Goal: Obtain resource: Download file/media

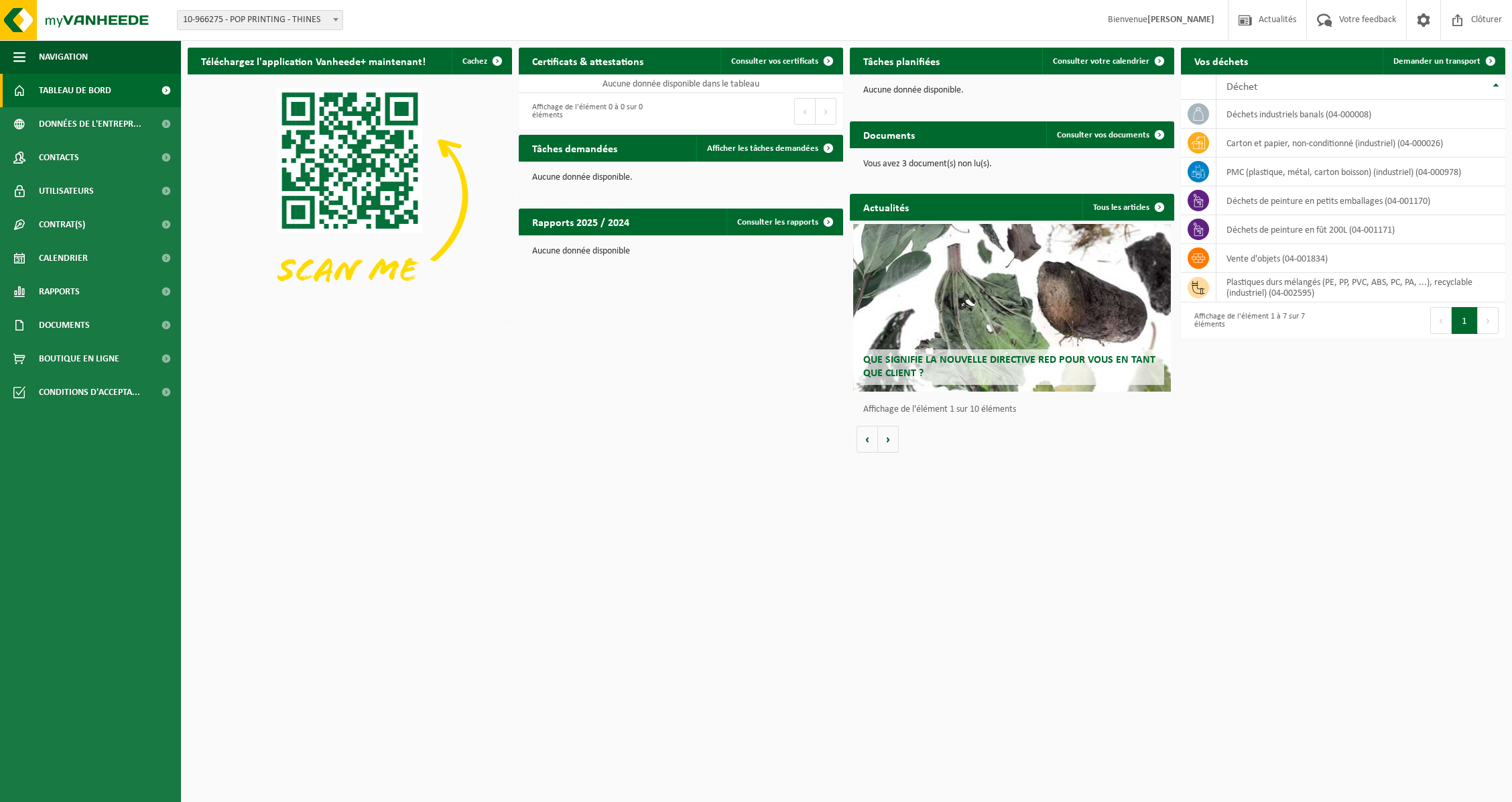
click at [87, 94] on span "Tableau de bord" at bounding box center [75, 90] width 72 height 33
click at [620, 156] on h2 "Tâches demandées" at bounding box center [574, 148] width 112 height 26
click at [775, 148] on span "Afficher les tâches demandées" at bounding box center [762, 148] width 111 height 9
click at [1067, 133] on span "Consulter vos documents" at bounding box center [1103, 134] width 92 height 9
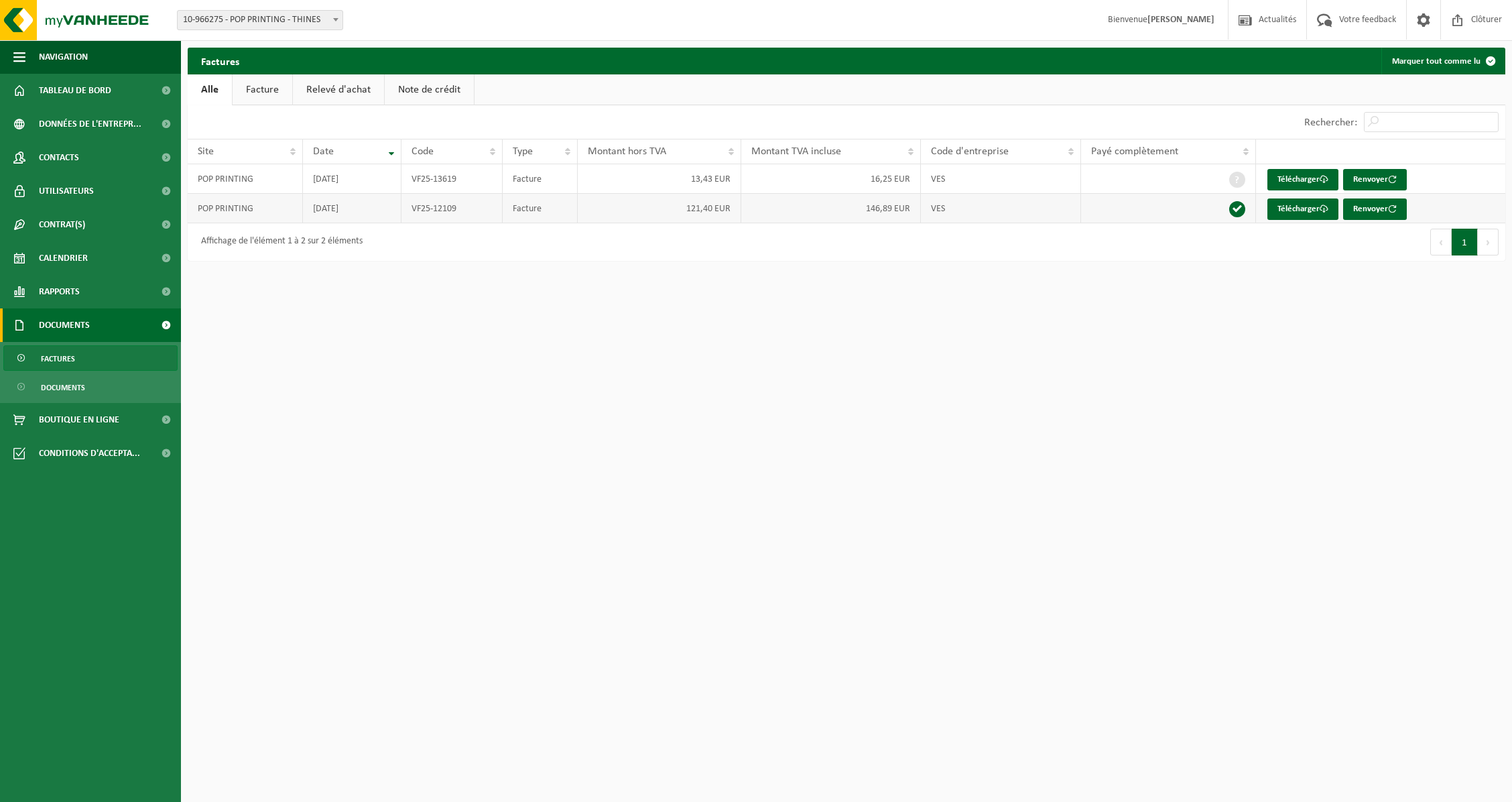
click at [203, 203] on td "POP PRINTING" at bounding box center [245, 209] width 116 height 30
click at [627, 207] on td "121,40 EUR" at bounding box center [659, 209] width 164 height 30
click at [346, 209] on td "2025-07-23" at bounding box center [352, 209] width 98 height 30
click at [1314, 206] on link "Télécharger" at bounding box center [1303, 210] width 71 height 22
click at [1283, 214] on link "Télécharger" at bounding box center [1303, 210] width 71 height 22
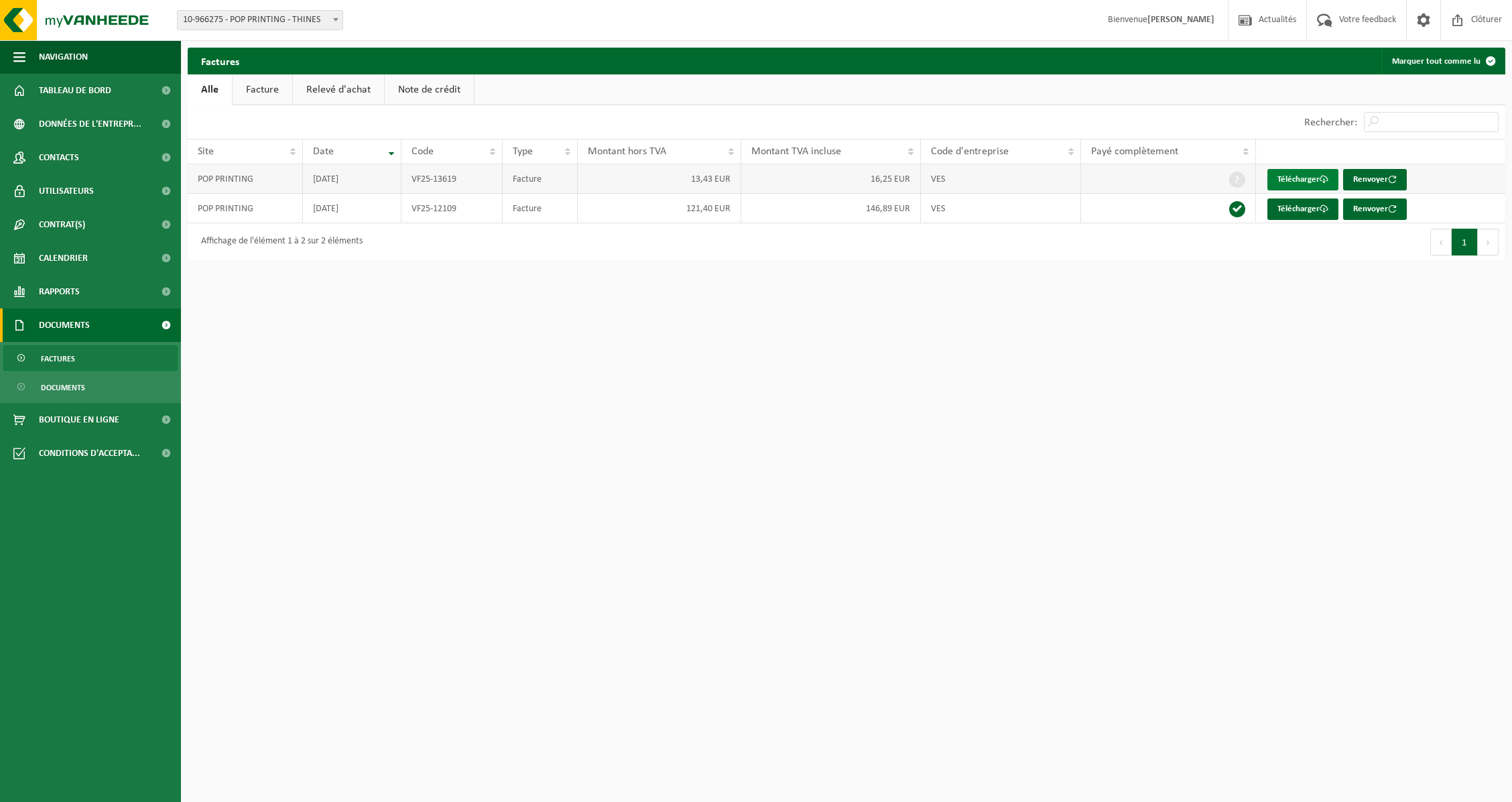
click at [1283, 181] on link "Télécharger" at bounding box center [1303, 180] width 71 height 22
click at [260, 95] on link "Facture" at bounding box center [262, 90] width 60 height 31
click at [328, 91] on link "Relevé d'achat" at bounding box center [338, 90] width 91 height 31
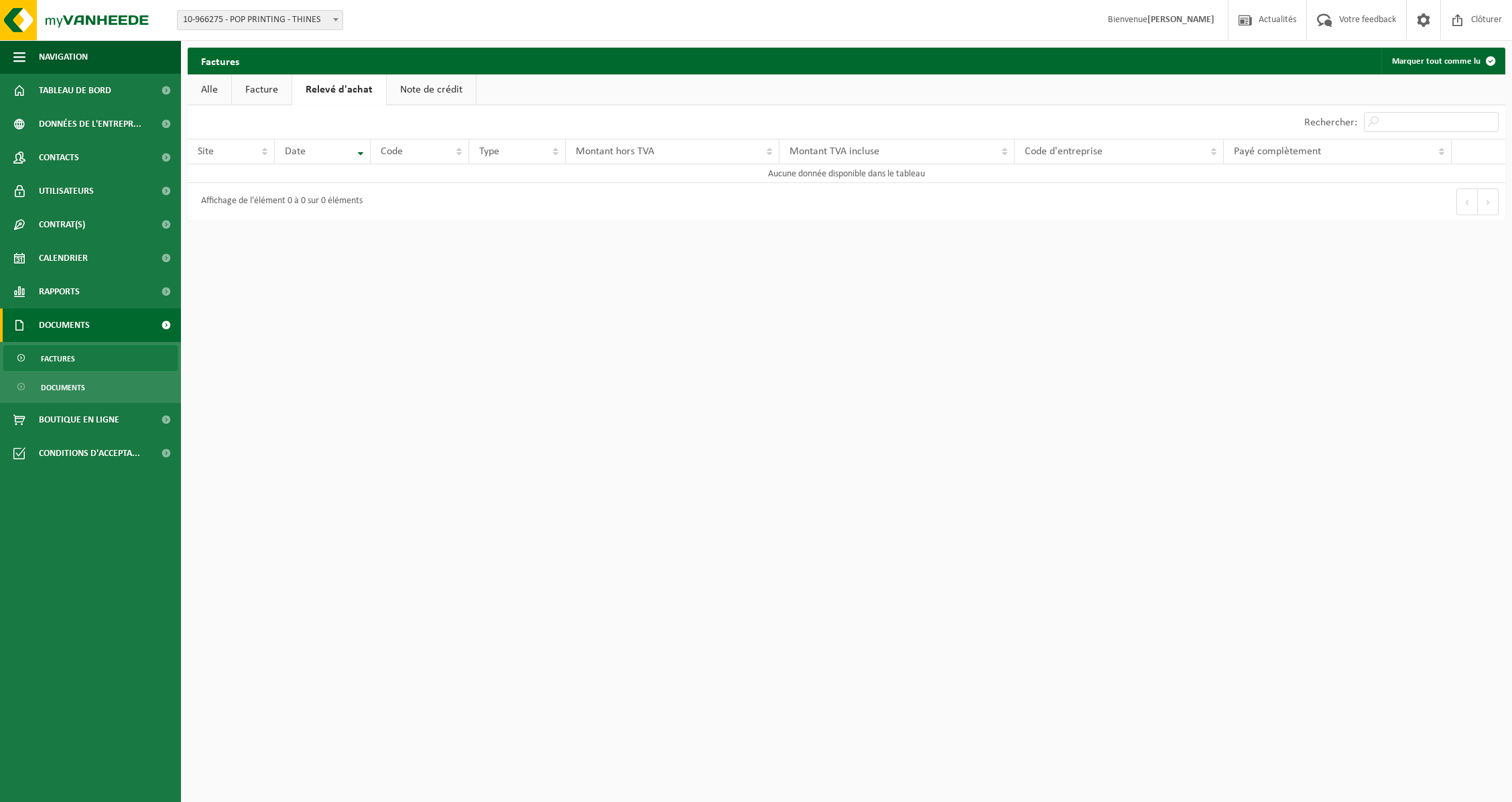
click at [411, 95] on link "Note de crédit" at bounding box center [431, 90] width 89 height 31
click at [267, 86] on link "Facture" at bounding box center [262, 90] width 60 height 31
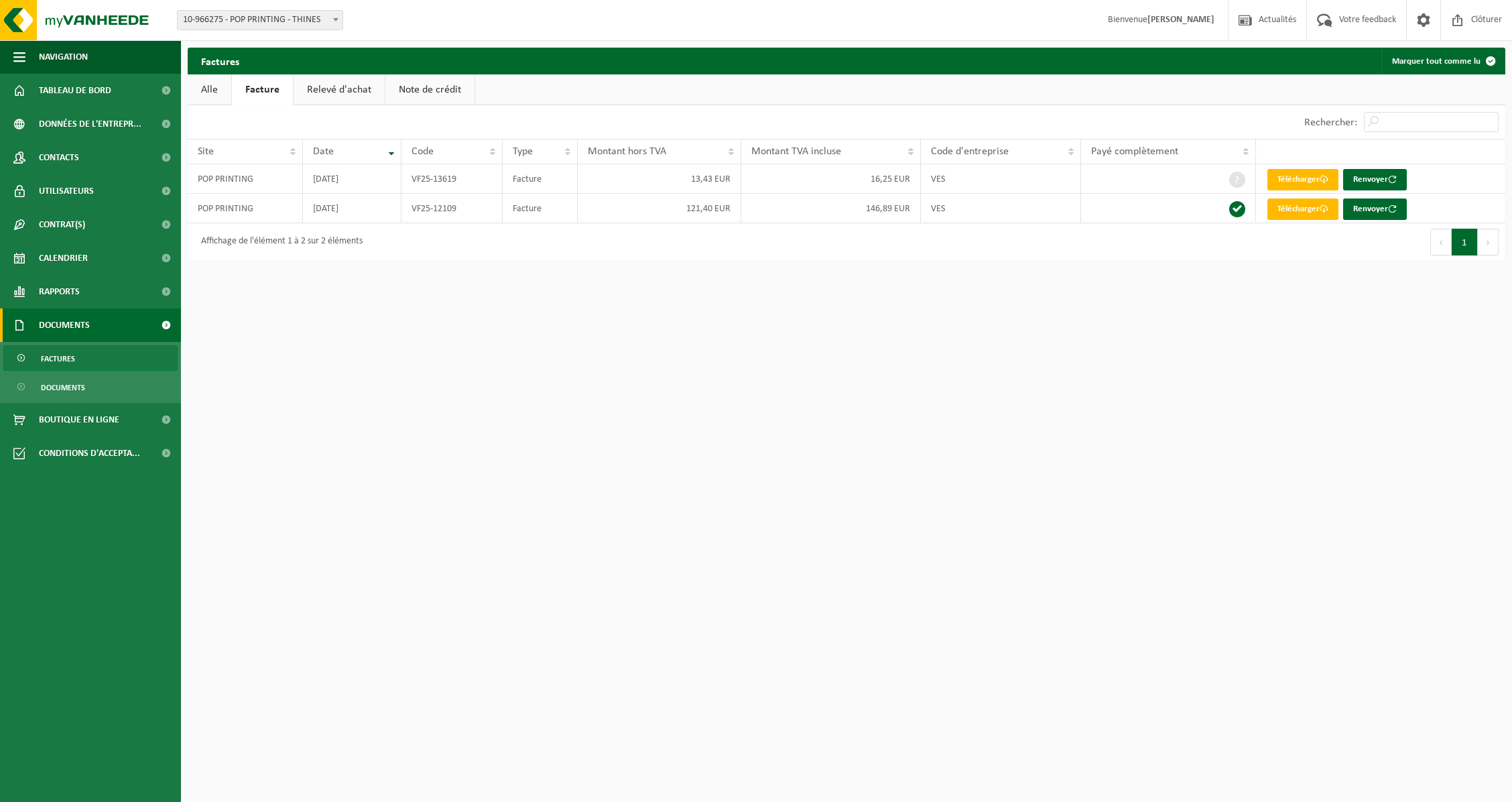
click at [219, 86] on link "Alle" at bounding box center [210, 90] width 43 height 31
click at [65, 384] on span "Documents" at bounding box center [63, 387] width 44 height 26
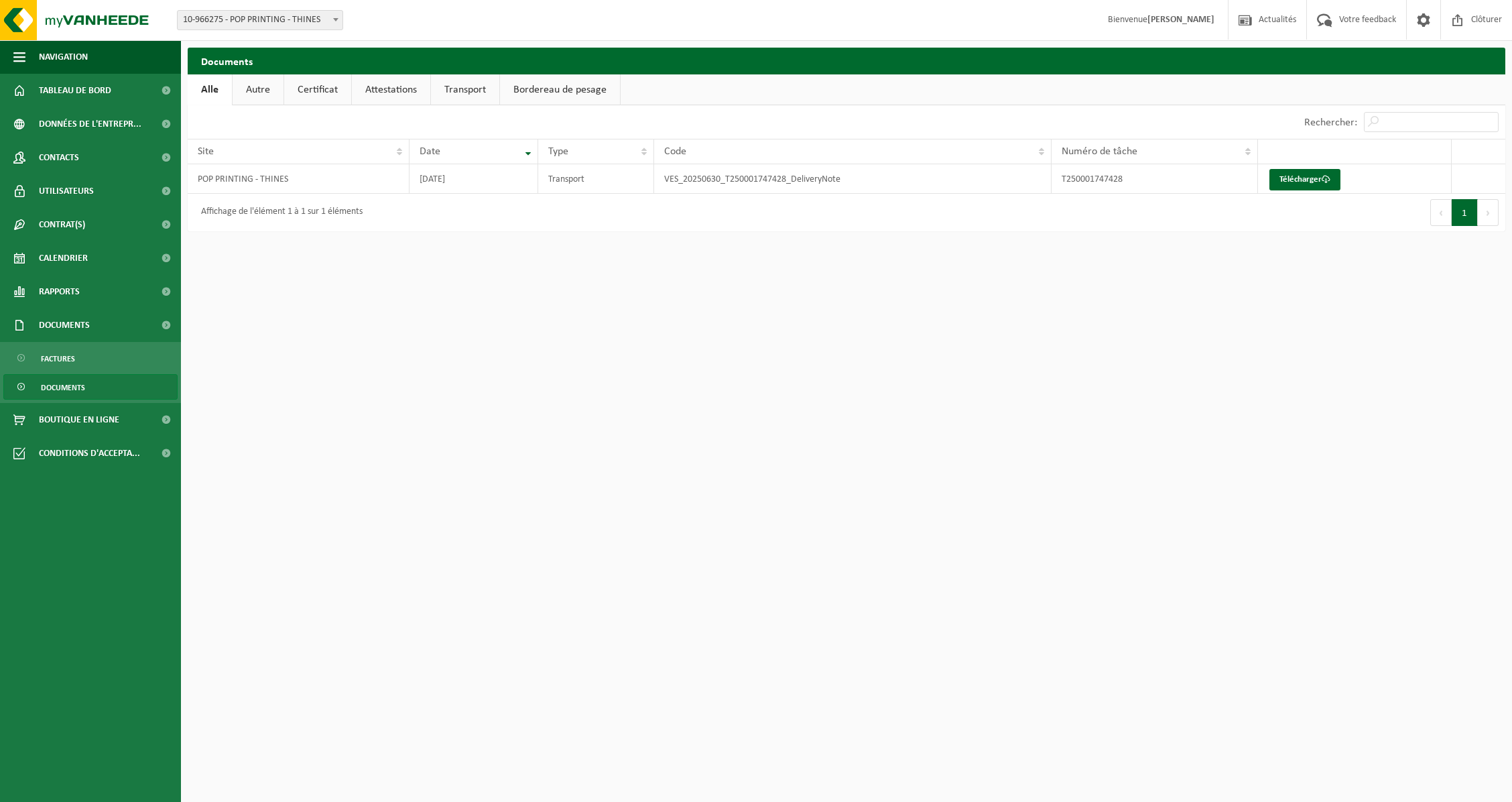
click at [78, 388] on span "Documents" at bounding box center [63, 387] width 44 height 26
click at [67, 417] on span "Boutique en ligne" at bounding box center [79, 419] width 81 height 33
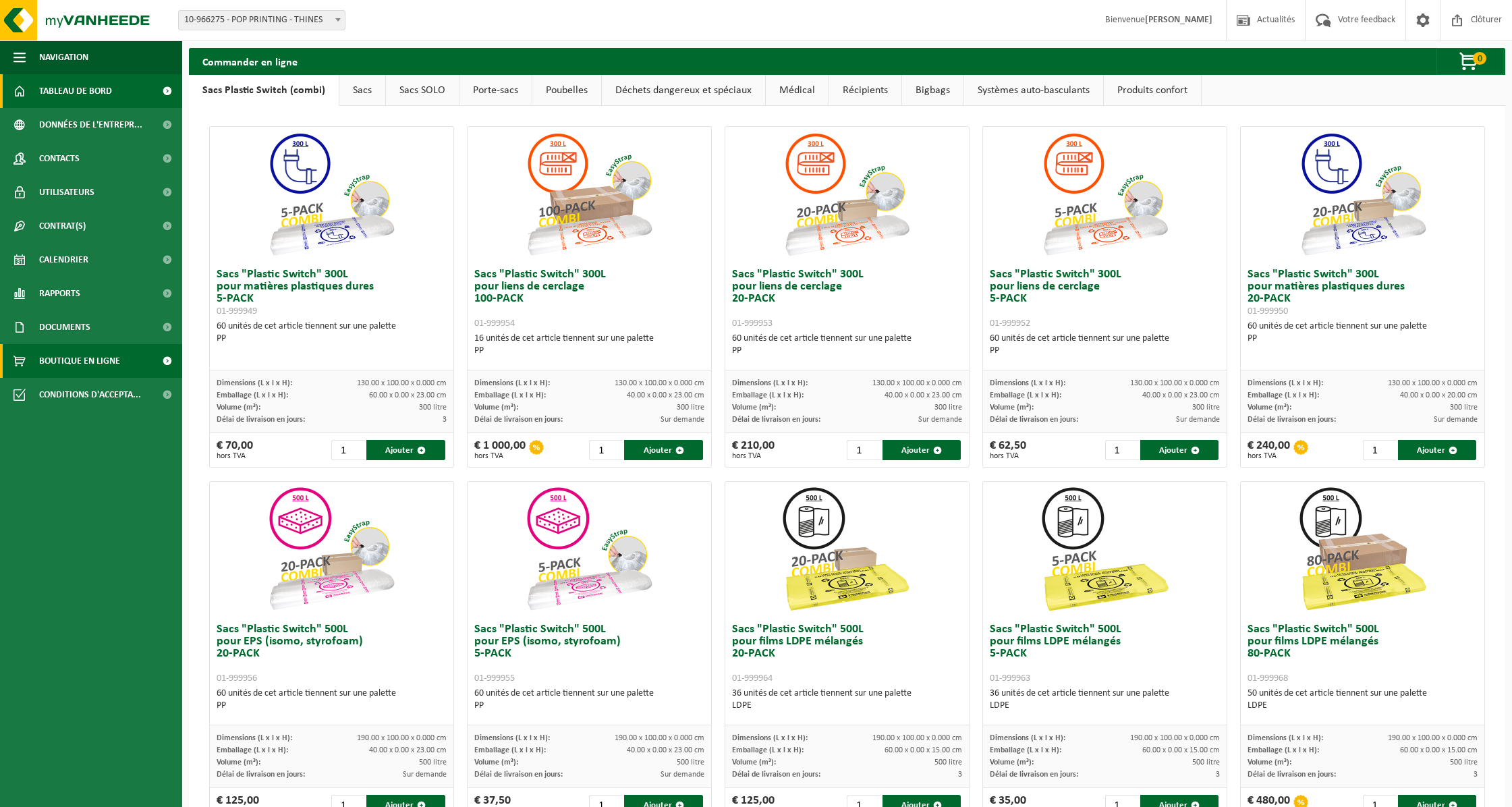
click at [84, 91] on span "Tableau de bord" at bounding box center [75, 91] width 73 height 34
